Goal: Answer question/provide support

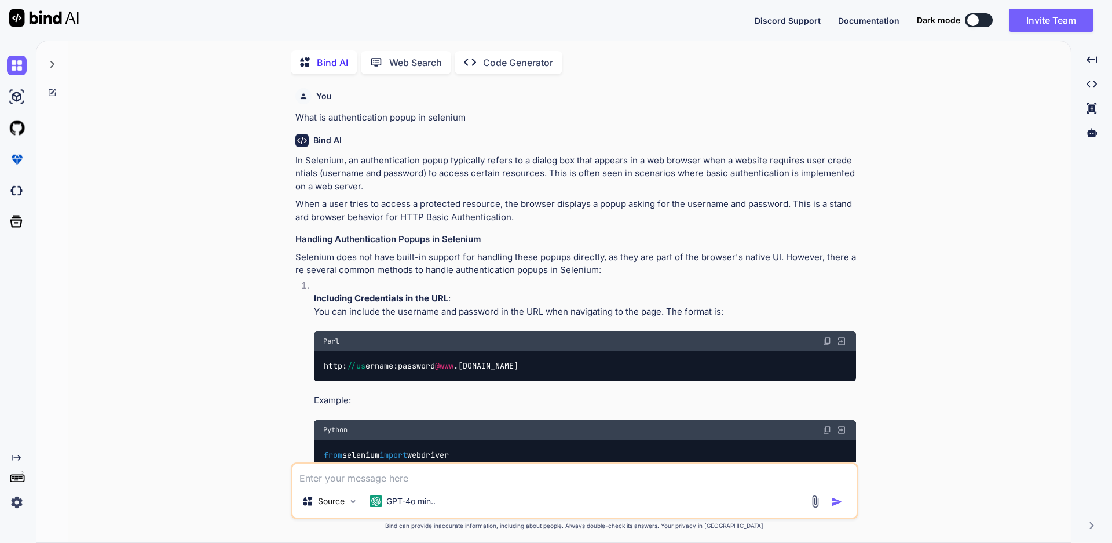
click at [431, 469] on textarea at bounding box center [575, 474] width 564 height 21
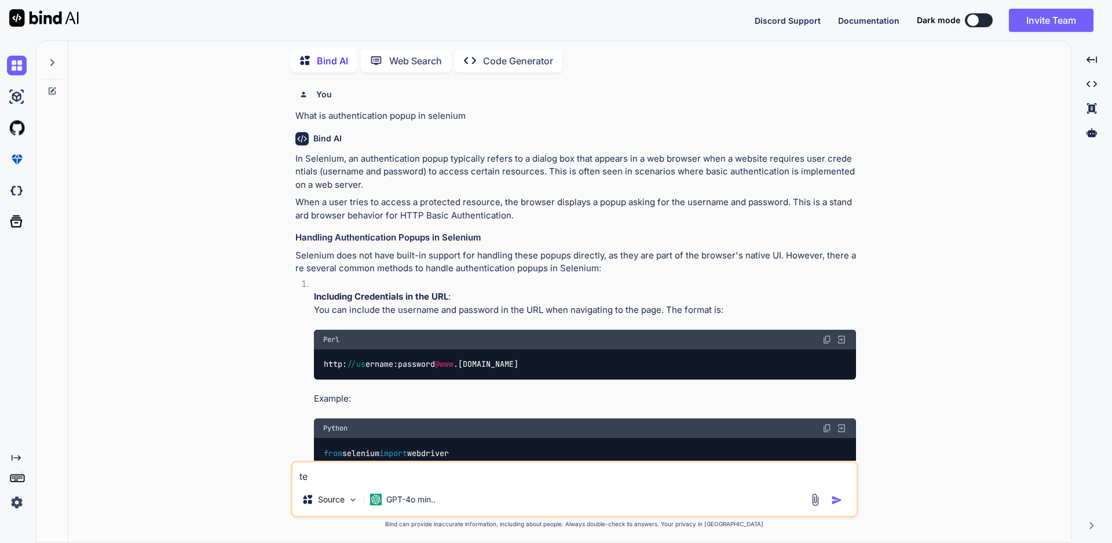
type textarea "t"
type textarea "testng pqackage"
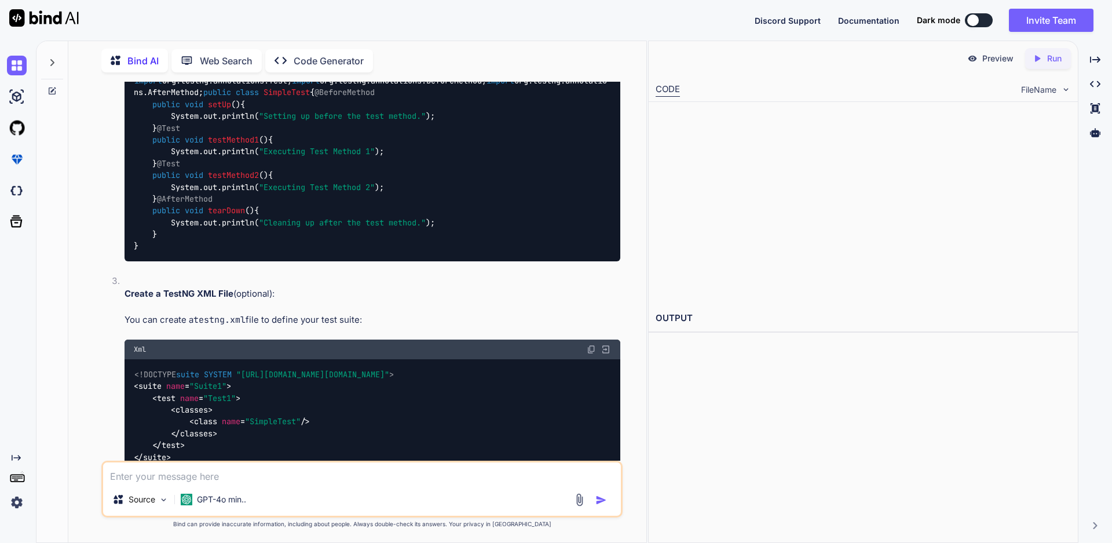
scroll to position [1727, 0]
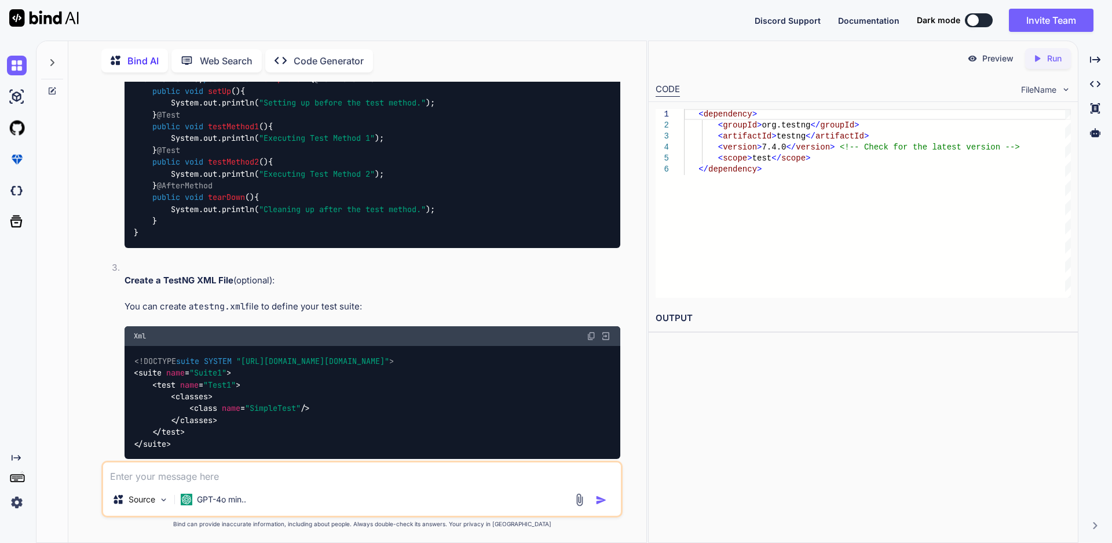
drag, startPoint x: 304, startPoint y: 159, endPoint x: 133, endPoint y: 165, distance: 170.5
click at [133, 165] on div "import org.testng.annotations.Test; import org.testng.annotations.BeforeMethod;…" at bounding box center [373, 150] width 496 height 196
copy code "import org.testng.annotations.Test;"
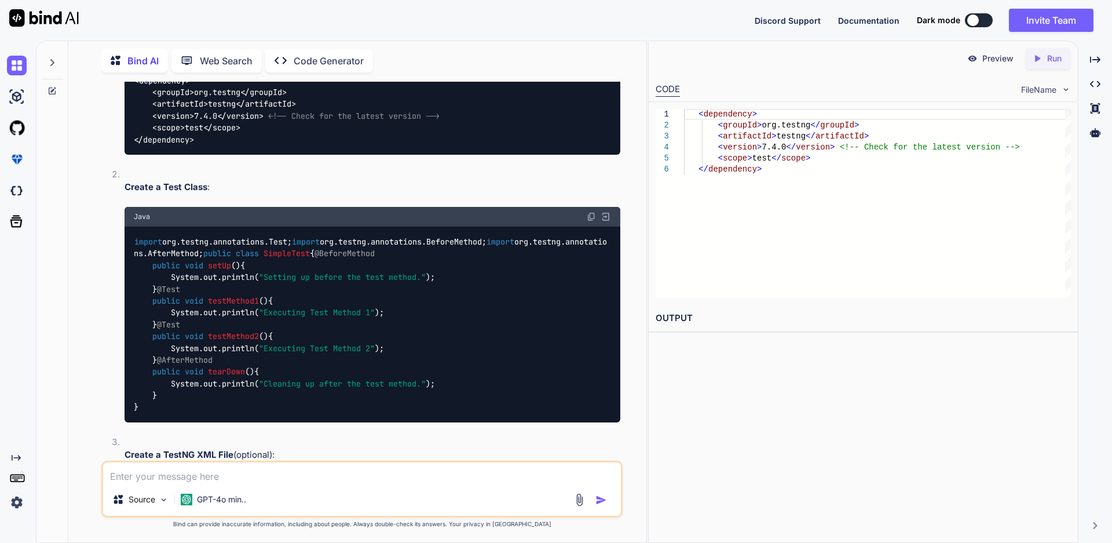
scroll to position [1553, 0]
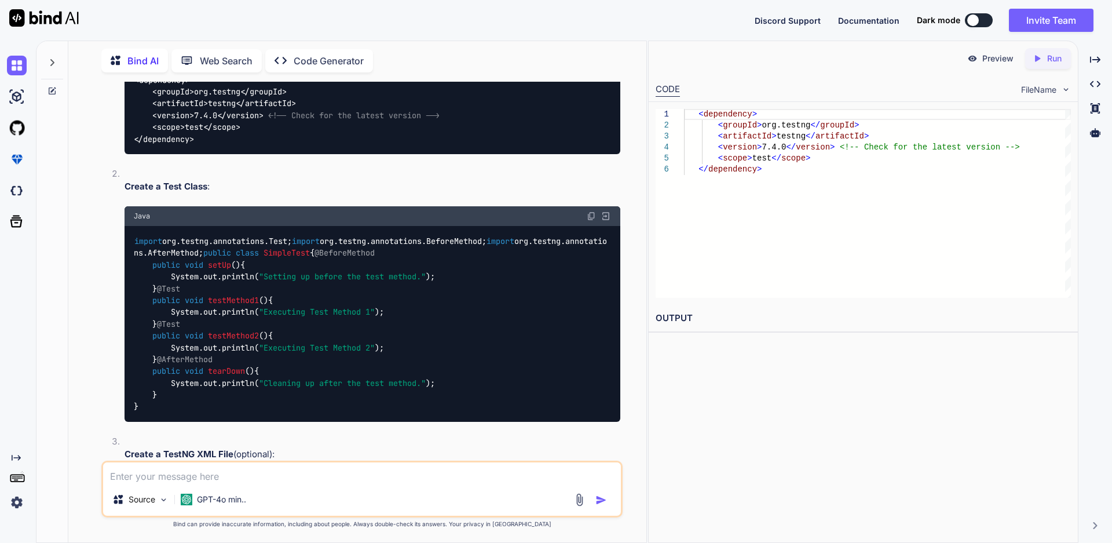
drag, startPoint x: 201, startPoint y: 479, endPoint x: 208, endPoint y: 479, distance: 7.0
click at [201, 479] on textarea at bounding box center [362, 472] width 518 height 21
paste textarea "1. Start and end date filter is not working properly. 2. All column data should…"
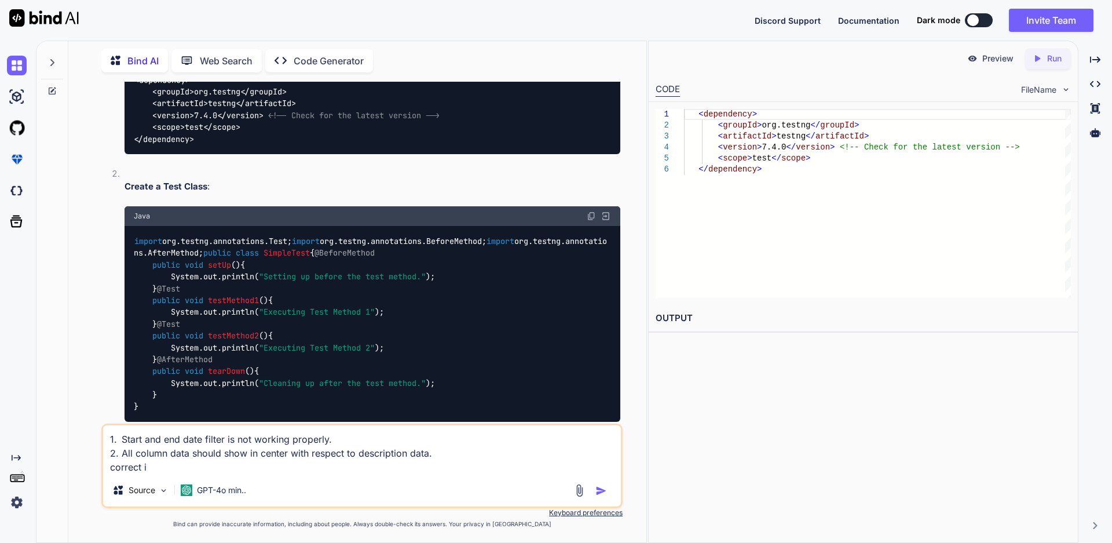
type textarea "1. Start and end date filter is not working properly. 2. All column data should…"
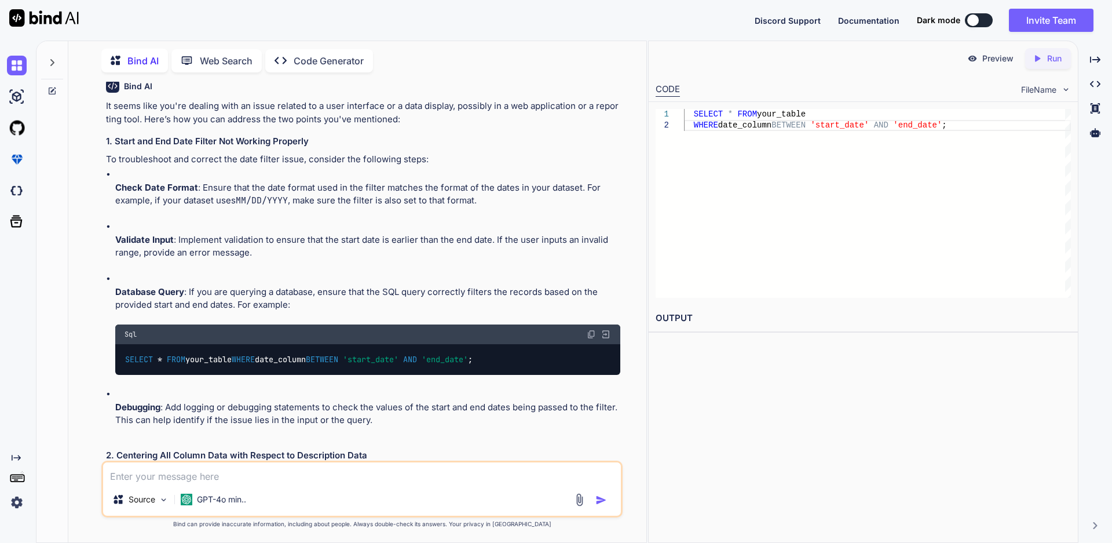
scroll to position [2400, 0]
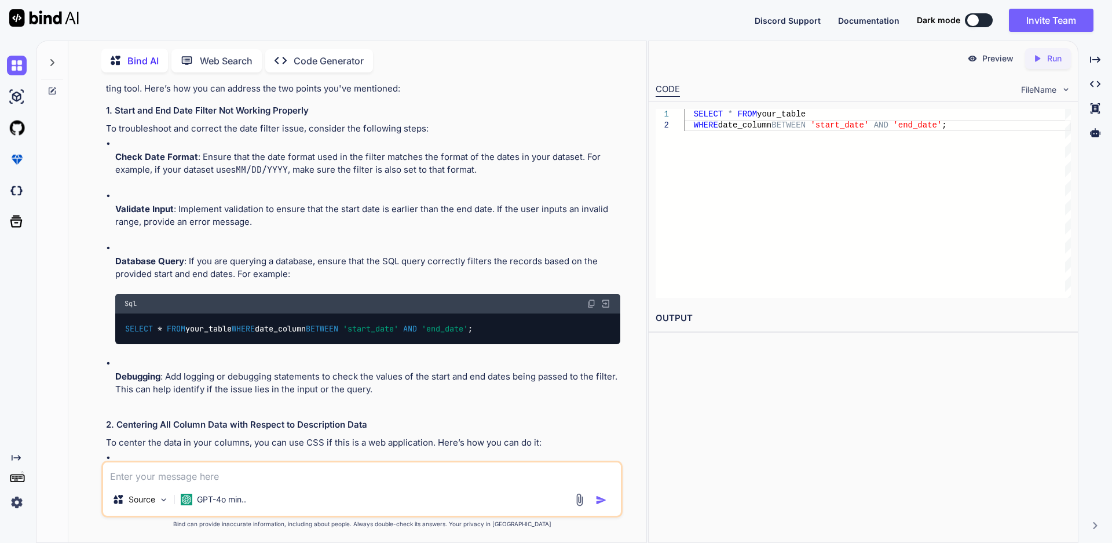
drag, startPoint x: 312, startPoint y: 242, endPoint x: 114, endPoint y: 240, distance: 198.2
click at [114, 39] on p "1. Start and end date filter is not working properly. 2. All column data should…" at bounding box center [363, 26] width 515 height 26
copy p "Start and end date filter is not working properly."
click at [185, 468] on textarea at bounding box center [362, 472] width 518 height 21
type textarea "C"
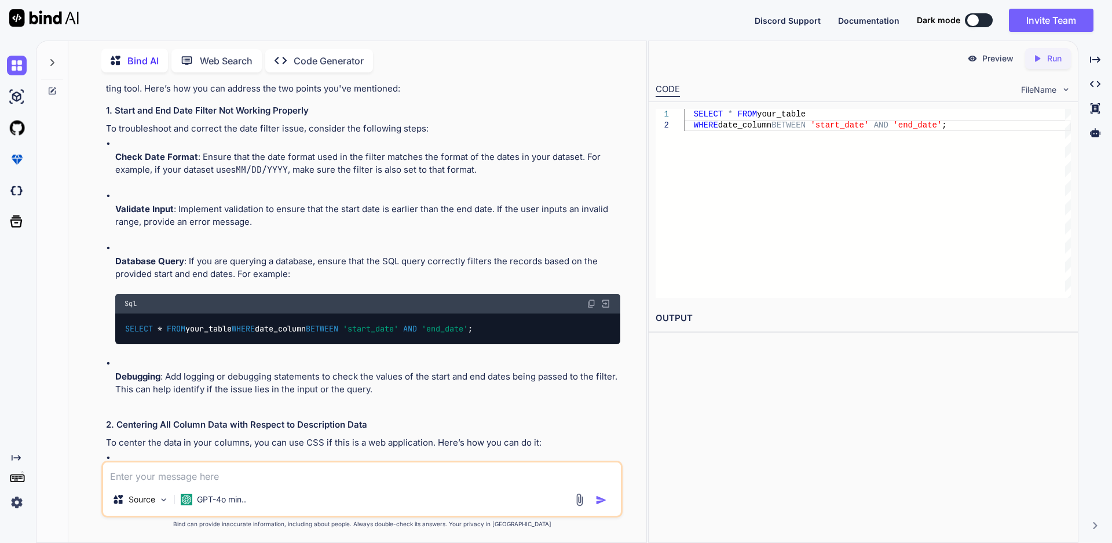
paste textarea "Start and end date filter is not working properly."
type textarea "Start and end date filter is not working properly correct sentense"
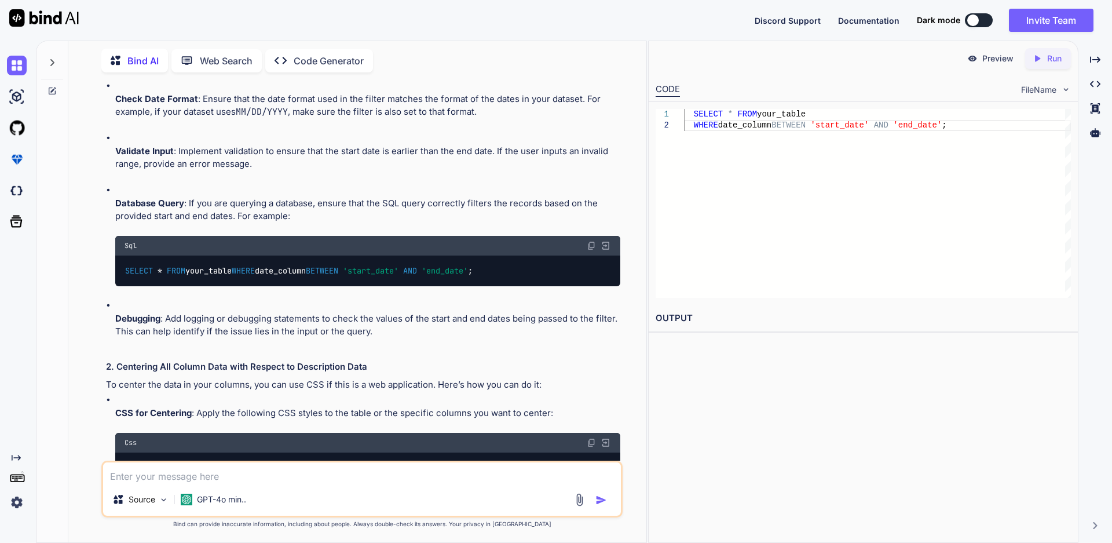
scroll to position [2284, 0]
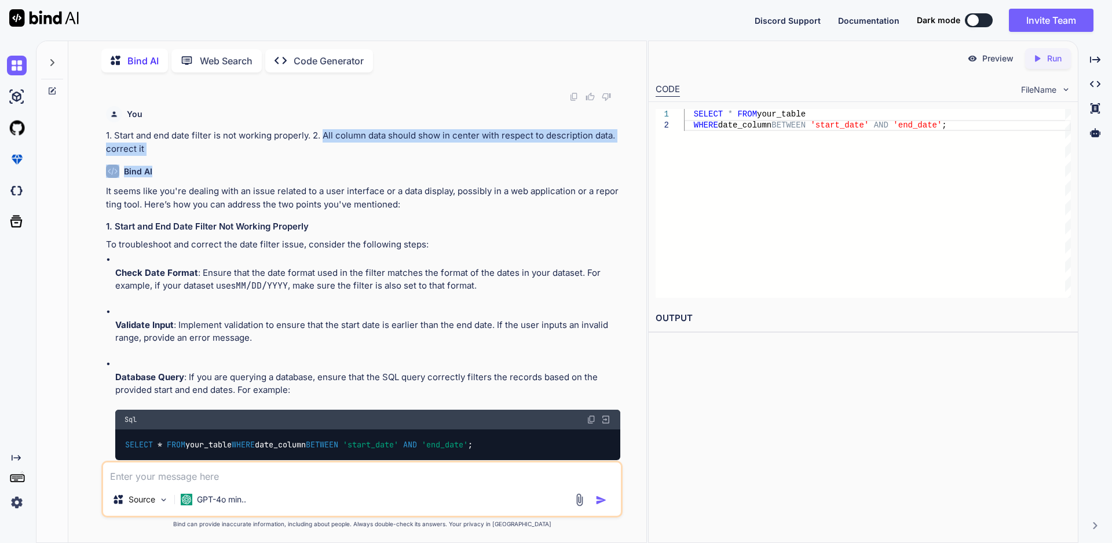
drag, startPoint x: 325, startPoint y: 367, endPoint x: 327, endPoint y: 380, distance: 12.3
click at [327, 380] on div "You What is authentication popup in selenium Bind AI In Selenium, an authentica…" at bounding box center [363, 271] width 519 height 379
drag, startPoint x: 630, startPoint y: 381, endPoint x: 615, endPoint y: 372, distance: 17.7
click at [631, 381] on div "You What is authentication popup in selenium Bind AI In Selenium, an authentica…" at bounding box center [362, 312] width 569 height 461
click at [613, 155] on p "1. Start and end date filter is not working properly. 2. All column data should…" at bounding box center [363, 142] width 515 height 26
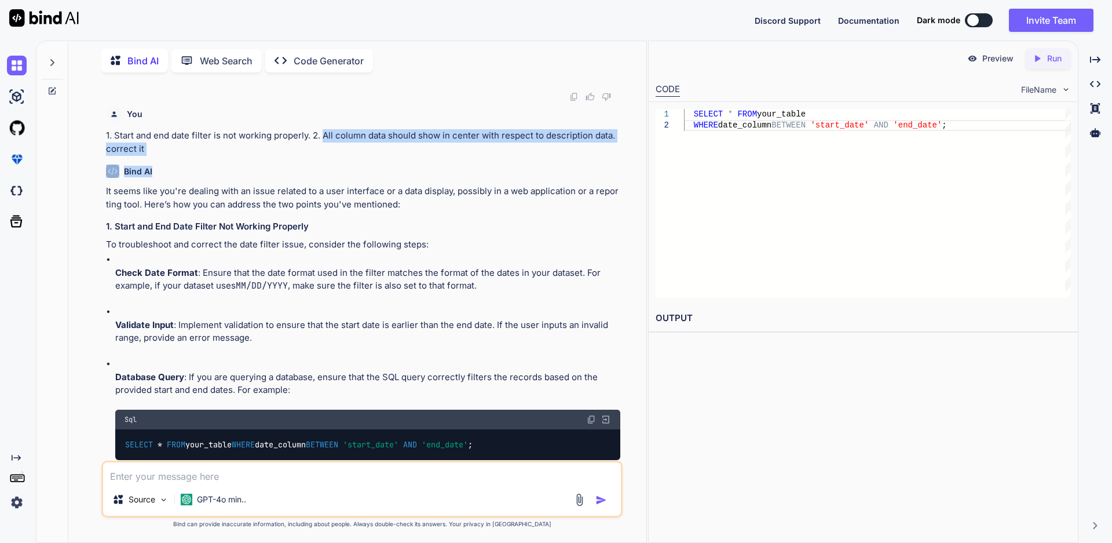
click at [615, 155] on p "1. Start and end date filter is not working properly. 2. All column data should…" at bounding box center [363, 142] width 515 height 26
click at [617, 155] on p "1. Start and end date filter is not working properly. 2. All column data should…" at bounding box center [363, 142] width 515 height 26
click at [611, 155] on p "1. Start and end date filter is not working properly. 2. All column data should…" at bounding box center [363, 142] width 515 height 26
drag, startPoint x: 604, startPoint y: 359, endPoint x: 325, endPoint y: 364, distance: 278.8
click at [323, 155] on p "1. Start and end date filter is not working properly. 2. All column data should…" at bounding box center [363, 142] width 515 height 26
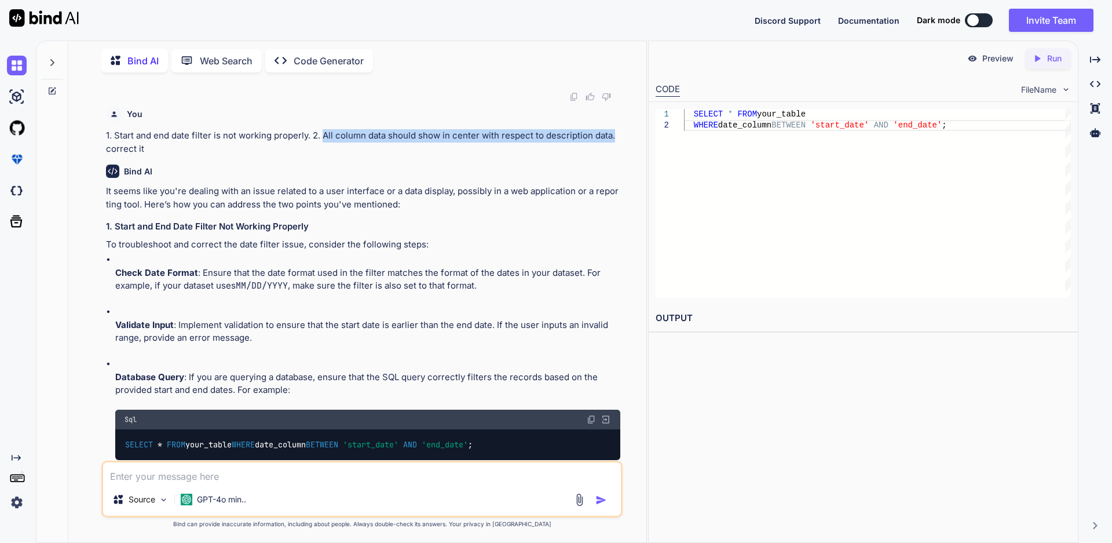
copy p "All column data should show in center with respect to description data."
click at [249, 468] on textarea at bounding box center [362, 472] width 518 height 21
paste textarea "All column data should show in center with respect to description data."
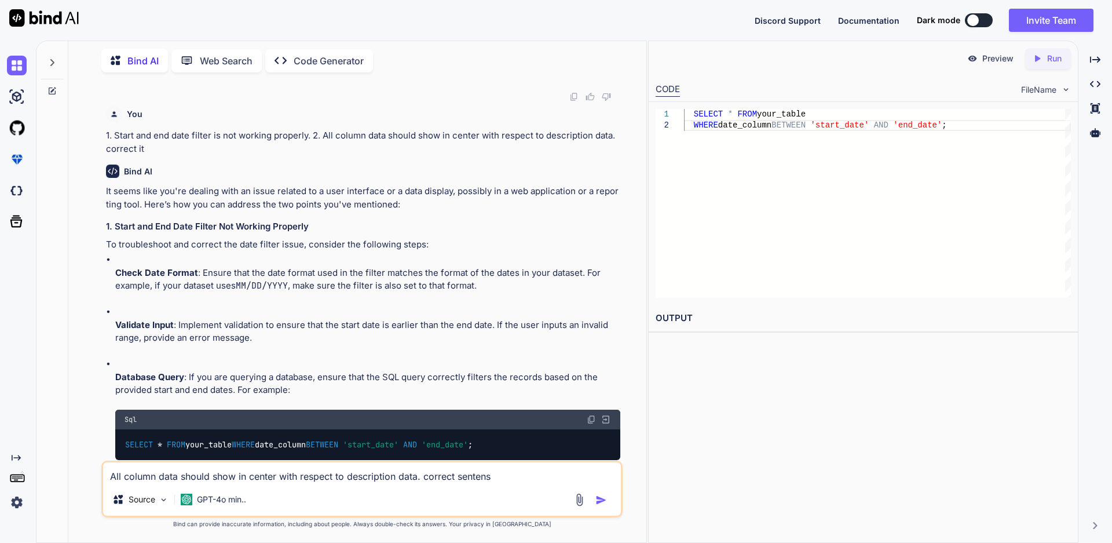
type textarea "All column data should show in center with respect to description data. correct…"
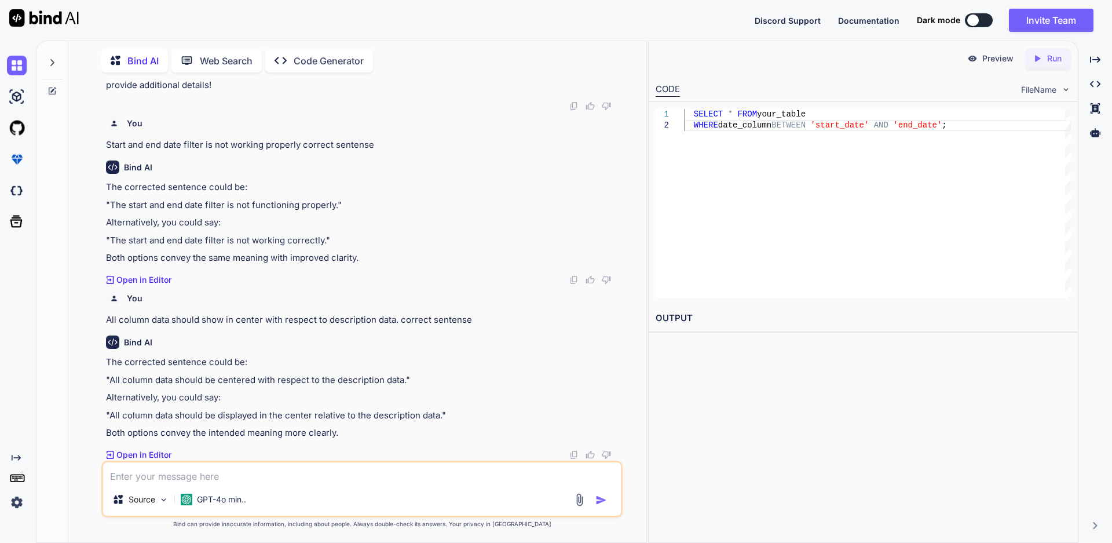
scroll to position [3560, 0]
drag, startPoint x: 406, startPoint y: 382, endPoint x: 217, endPoint y: 385, distance: 188.9
click at [217, 385] on p ""All column data should be centered with respect to the description data."" at bounding box center [363, 380] width 515 height 13
click at [509, 389] on div "The corrected sentence could be: "All column data should be centered with respe…" at bounding box center [363, 398] width 515 height 84
drag, startPoint x: 445, startPoint y: 416, endPoint x: 111, endPoint y: 420, distance: 334.3
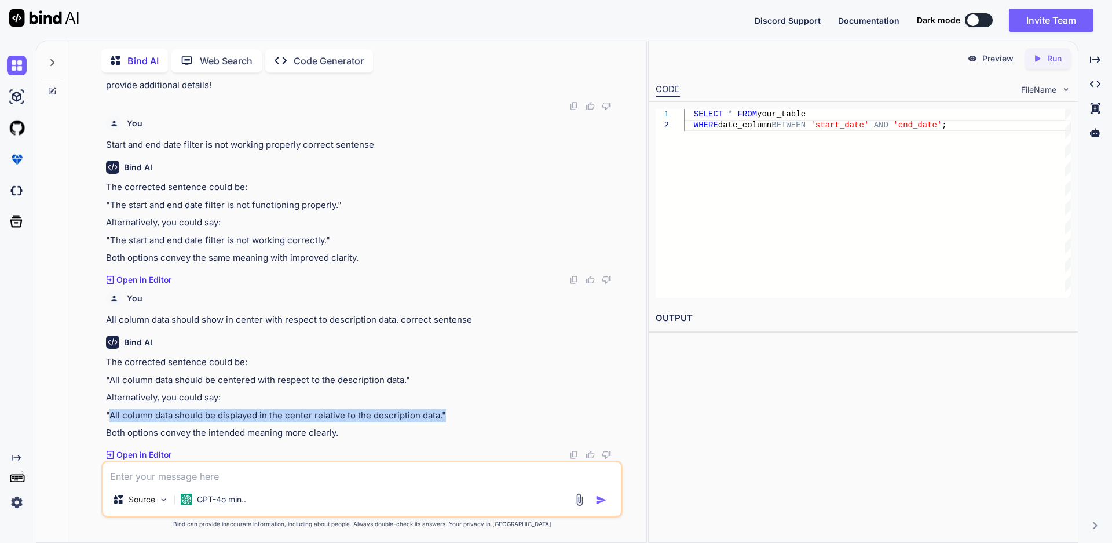
click at [111, 420] on p ""All column data should be displayed in the center relative to the description …" at bounding box center [363, 415] width 515 height 13
copy p "All column data should be displayed in the center relative to the description d…"
click at [13, 73] on img at bounding box center [17, 66] width 20 height 20
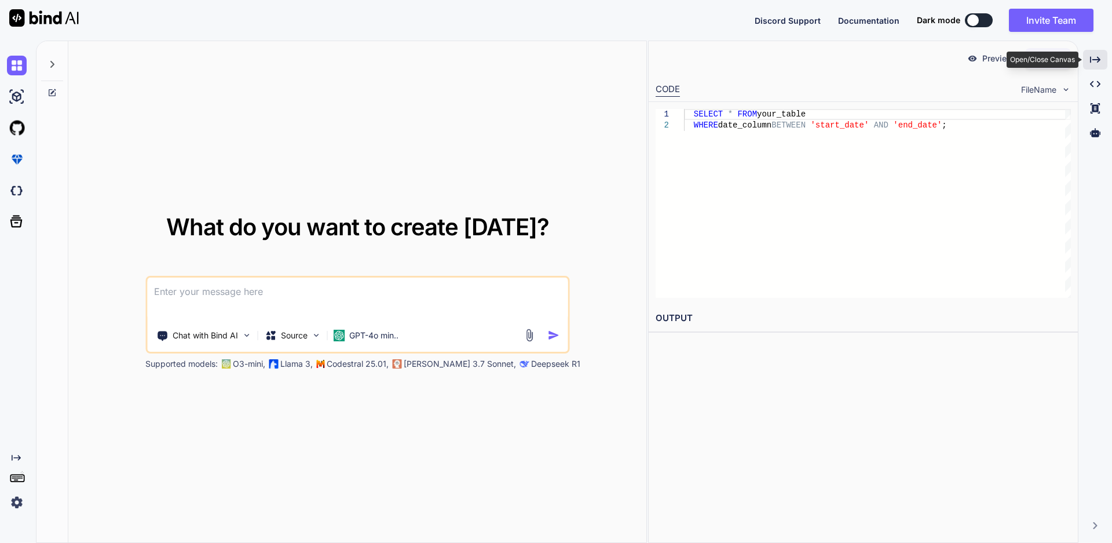
click at [1099, 63] on icon "Created with Pixso." at bounding box center [1095, 59] width 10 height 10
